Goal: Subscribe to service/newsletter

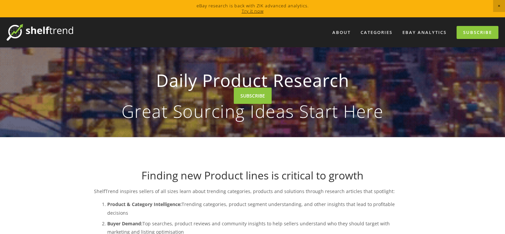
click at [250, 10] on div at bounding box center [252, 117] width 505 height 234
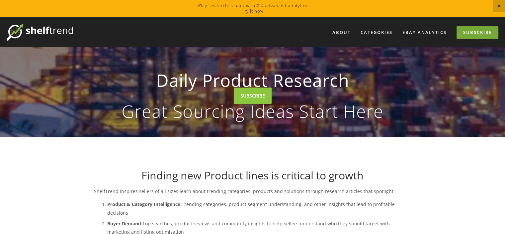
click at [482, 34] on link "Subscribe" at bounding box center [478, 32] width 42 height 13
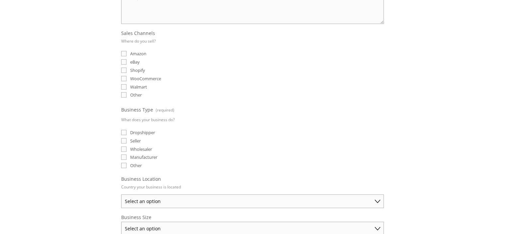
scroll to position [172, 0]
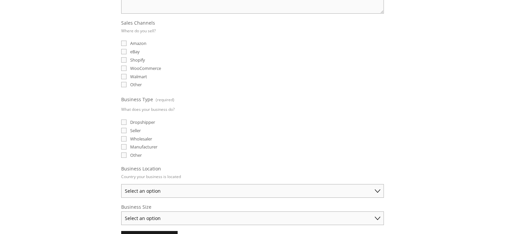
click at [124, 49] on input "eBay" at bounding box center [123, 51] width 5 height 5
checkbox input "true"
click at [124, 43] on input "Amazon" at bounding box center [123, 43] width 5 height 5
checkbox input "true"
click at [124, 136] on input "Wholesaler" at bounding box center [123, 138] width 5 height 5
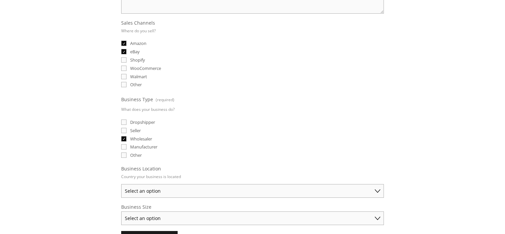
checkbox input "true"
click at [207, 184] on select "Select an option Australia United States United Kingdom China Japan Germany Can…" at bounding box center [252, 191] width 263 height 14
select select "United States"
click at [121, 184] on select "Select an option Australia United States United Kingdom China Japan Germany Can…" at bounding box center [252, 191] width 263 height 14
click at [274, 213] on select "Select an option Solo Merchant (under $50K annual sales) Small Business ($50K -…" at bounding box center [252, 218] width 263 height 14
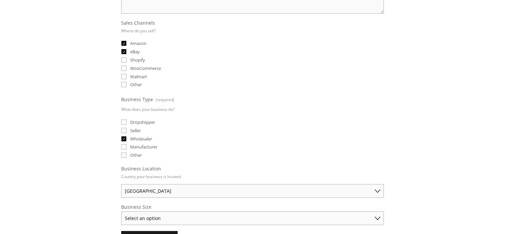
select select "Solo Merchant (under $50K annual sales)"
click at [121, 211] on select "Select an option Solo Merchant (under $50K annual sales) Small Business ($50K -…" at bounding box center [252, 218] width 263 height 14
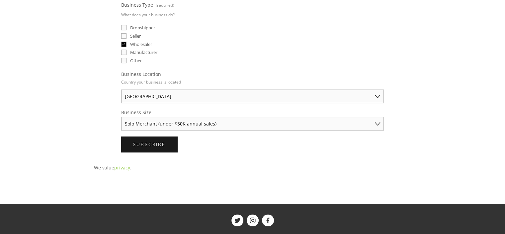
scroll to position [267, 0]
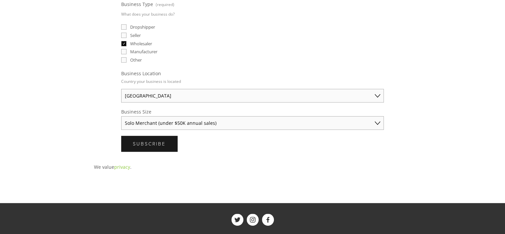
click at [162, 94] on select "Australia United States United Kingdom China Japan Germany Canada Other" at bounding box center [252, 96] width 263 height 14
select select "United Kingdom"
click at [121, 89] on select "Australia United States United Kingdom China Japan Germany Canada Other" at bounding box center [252, 96] width 263 height 14
click at [125, 49] on input "Manufacturer" at bounding box center [123, 51] width 5 height 5
checkbox input "true"
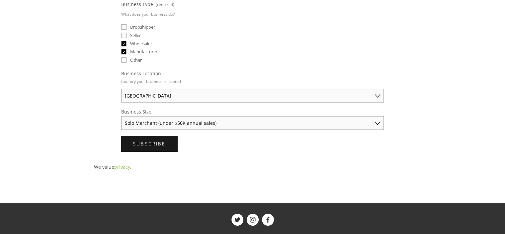
click at [125, 24] on input "Dropshipper" at bounding box center [123, 26] width 5 height 5
checkbox input "true"
click at [159, 140] on span "Subscribe" at bounding box center [149, 143] width 33 height 6
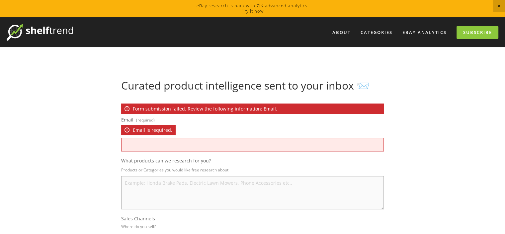
click at [170, 145] on input "Email (required) Email is required." at bounding box center [252, 145] width 263 height 14
type input "patelbhranti123@gmail.com"
click at [158, 183] on textarea "What products can we research for you?" at bounding box center [252, 192] width 263 height 33
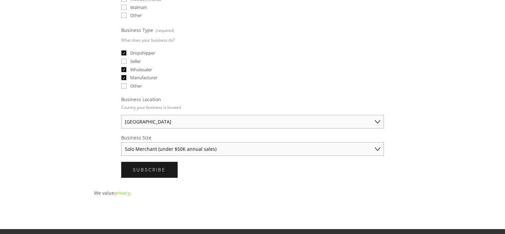
scroll to position [290, 0]
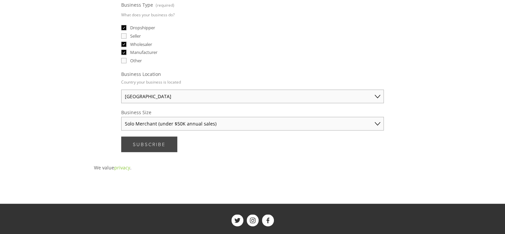
type textarea "dash cam, pet product , lather belt and wallet"
click at [133, 142] on span "Subscribe" at bounding box center [149, 144] width 33 height 6
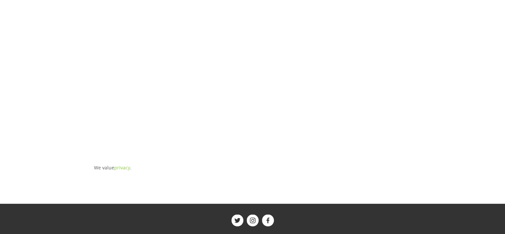
scroll to position [8, 0]
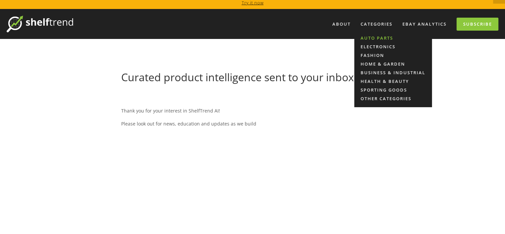
click at [371, 38] on link "Auto Parts" at bounding box center [394, 38] width 78 height 9
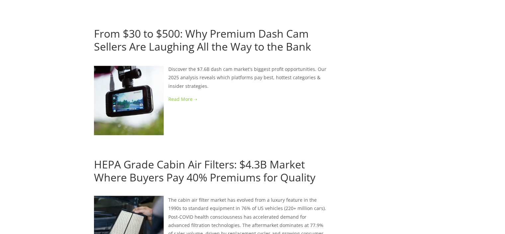
scroll to position [199, 0]
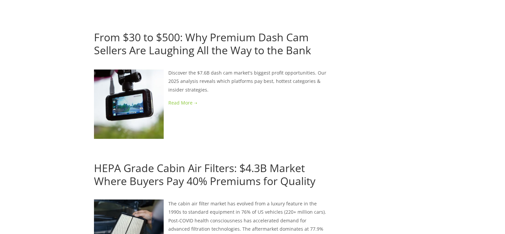
click at [186, 102] on link at bounding box center [210, 102] width 233 height 8
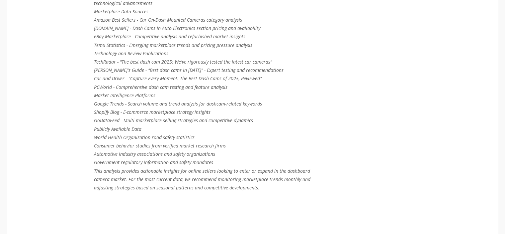
scroll to position [2424, 0]
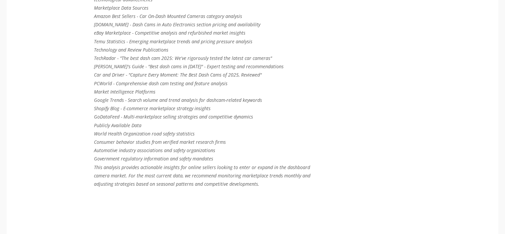
click at [193, 80] on em "PCWorld - Comprehensive dash cam testing and feature analysis" at bounding box center [161, 83] width 134 height 6
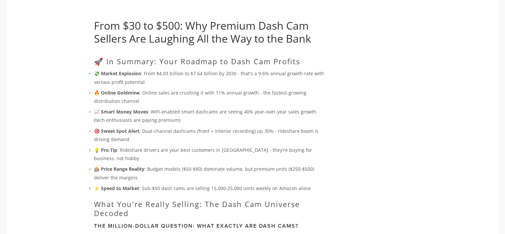
scroll to position [0, 0]
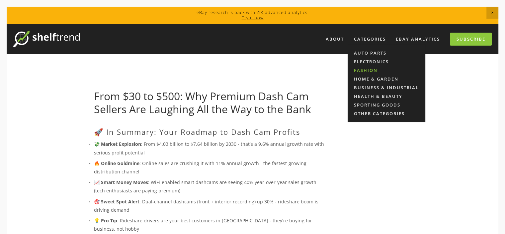
click at [365, 70] on link "Fashion" at bounding box center [387, 70] width 78 height 9
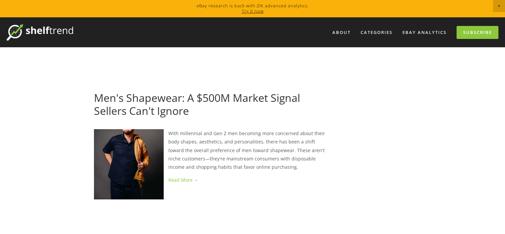
drag, startPoint x: 501, startPoint y: 48, endPoint x: 510, endPoint y: 38, distance: 13.2
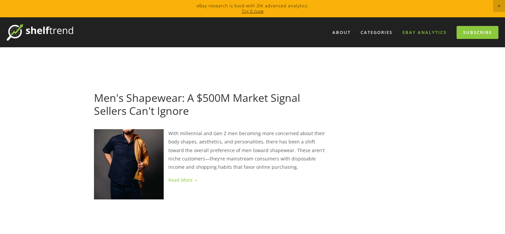
click at [427, 31] on link "eBay Analytics" at bounding box center [424, 32] width 53 height 11
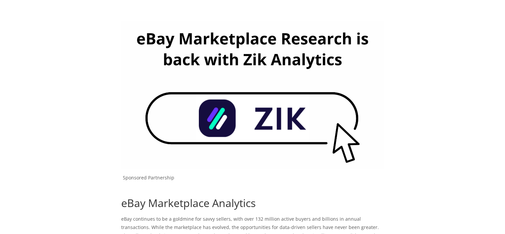
scroll to position [94, 0]
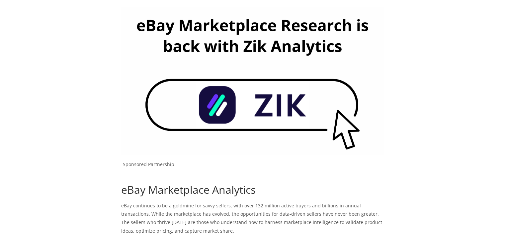
drag, startPoint x: 506, startPoint y: 20, endPoint x: 502, endPoint y: 41, distance: 21.6
click at [266, 100] on img at bounding box center [252, 81] width 263 height 148
